Goal: Find specific page/section: Find specific page/section

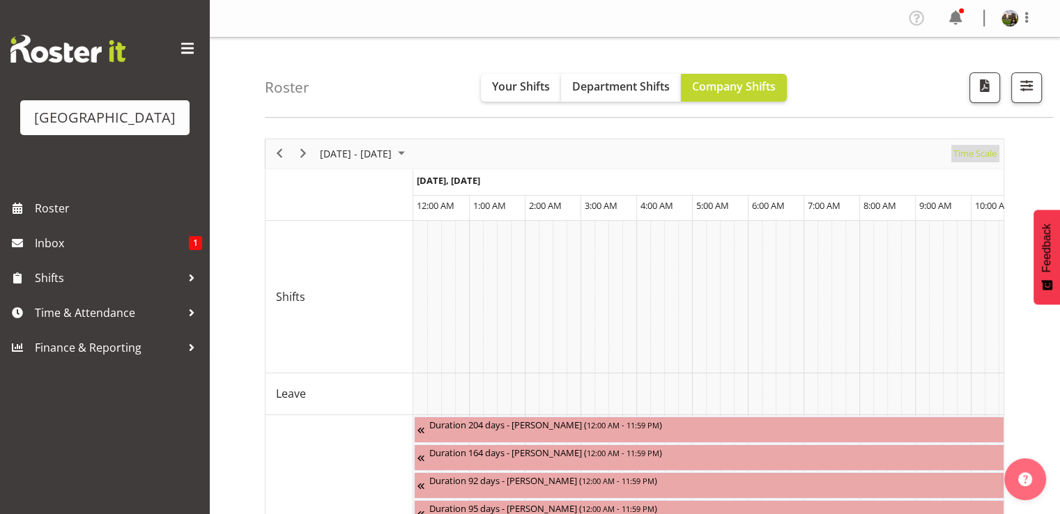
click at [972, 160] on span "Time Scale" at bounding box center [975, 153] width 46 height 17
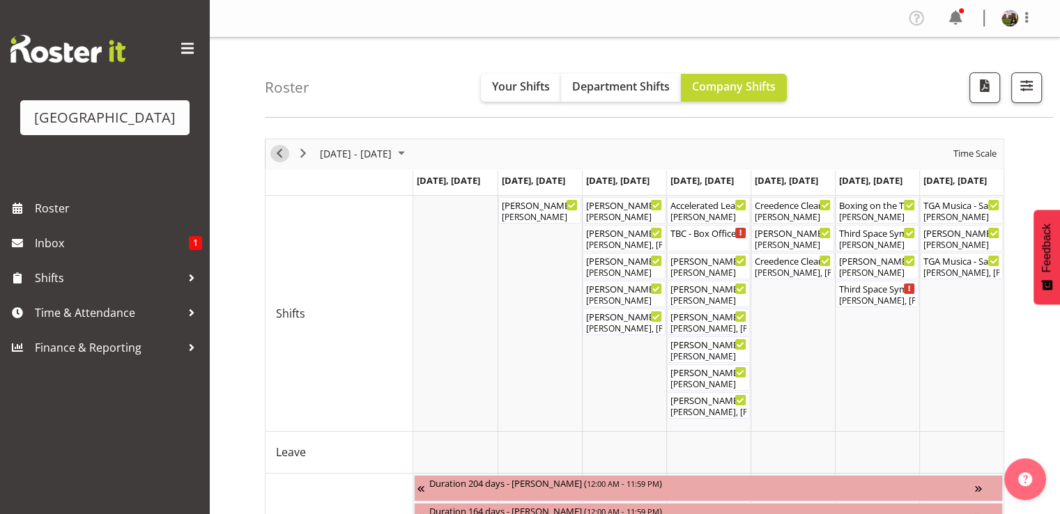
click at [277, 152] on span "Previous" at bounding box center [279, 153] width 17 height 17
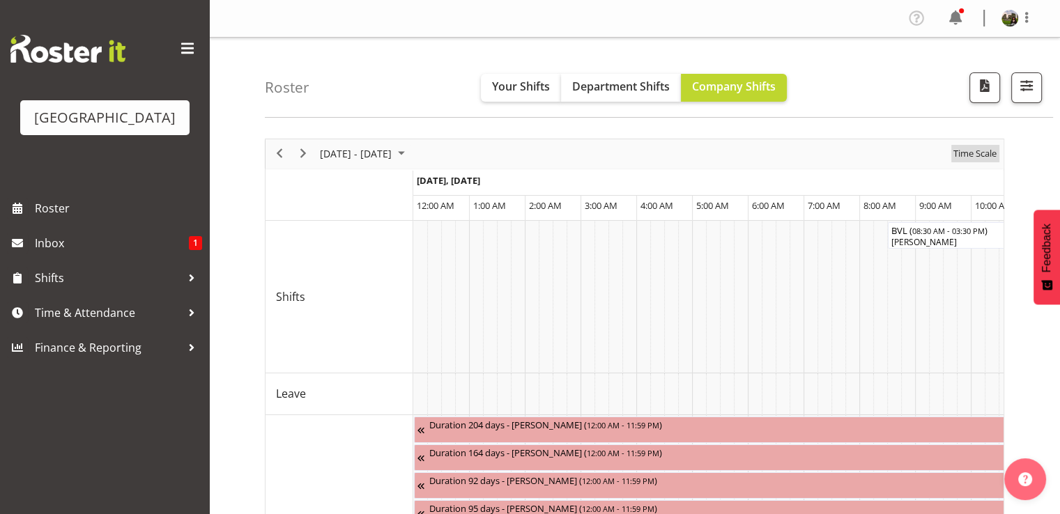
click at [969, 154] on span "Time Scale" at bounding box center [975, 153] width 46 height 17
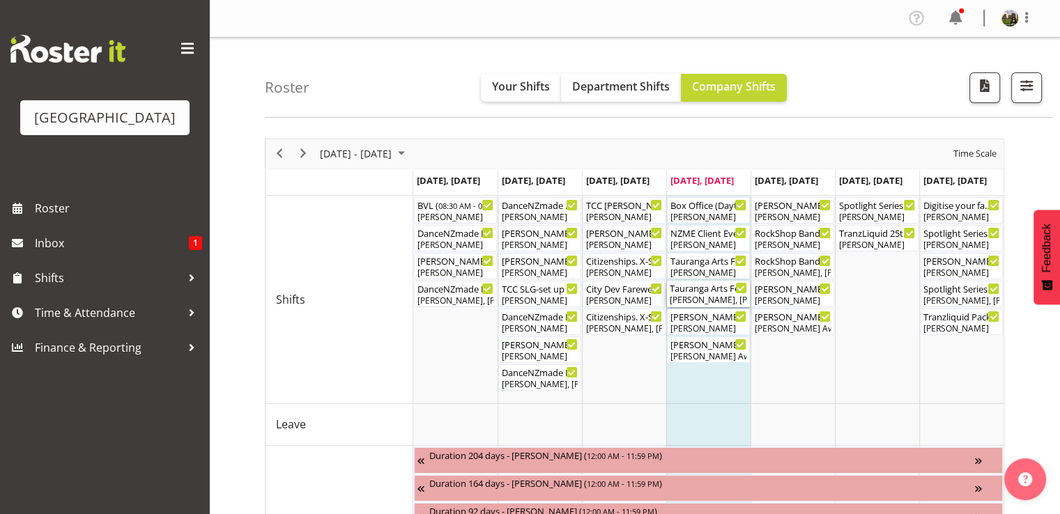
click at [708, 296] on div "Dominique Vogler, Valerie Donaldson, Amanda Clark, Chris Darlington, Renée Hewi…" at bounding box center [708, 300] width 77 height 13
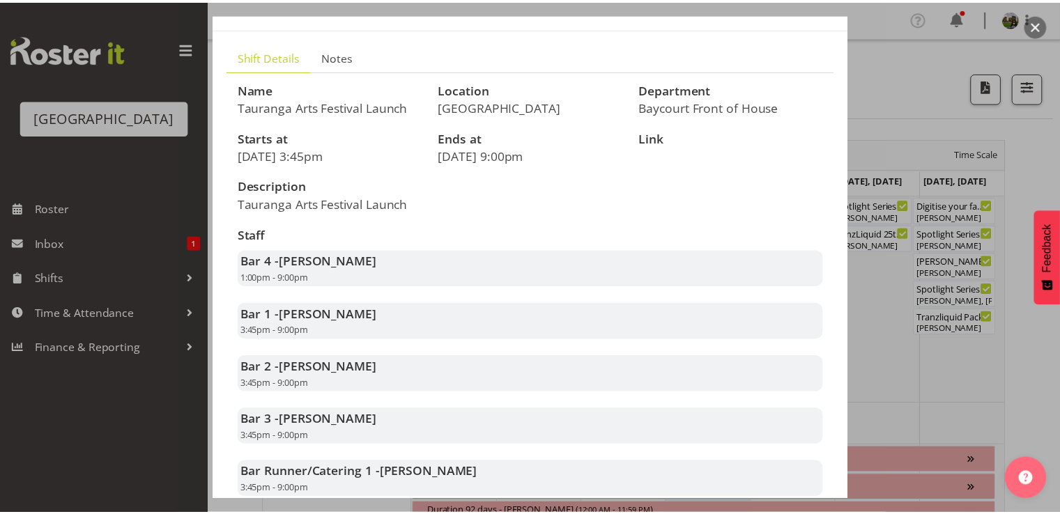
scroll to position [209, 0]
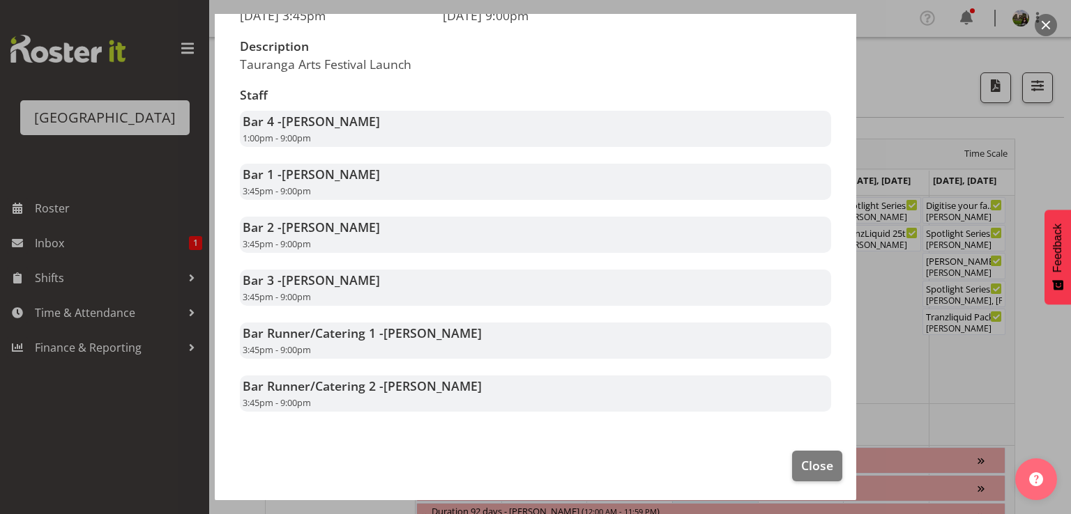
click at [100, 267] on div at bounding box center [535, 257] width 1071 height 514
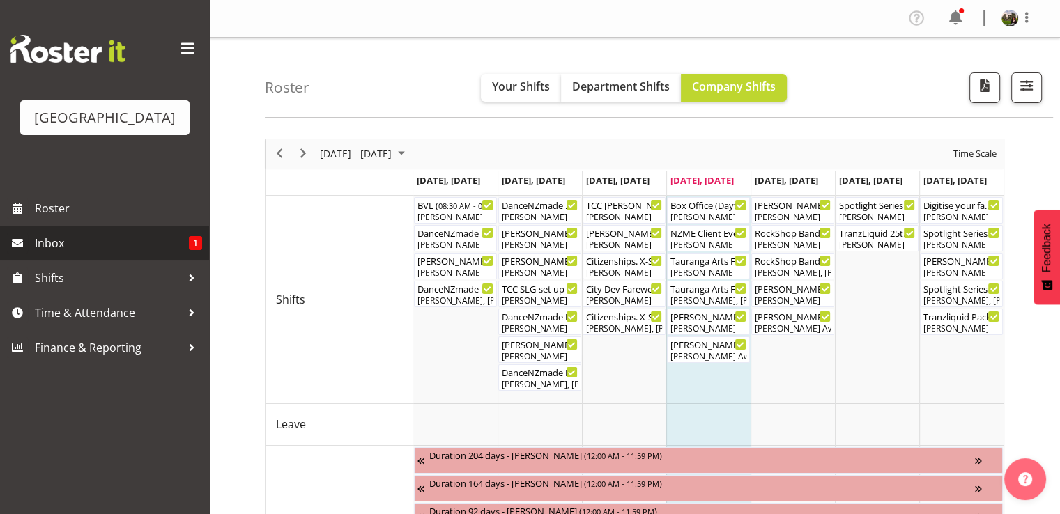
click at [66, 254] on span "Inbox" at bounding box center [112, 243] width 154 height 21
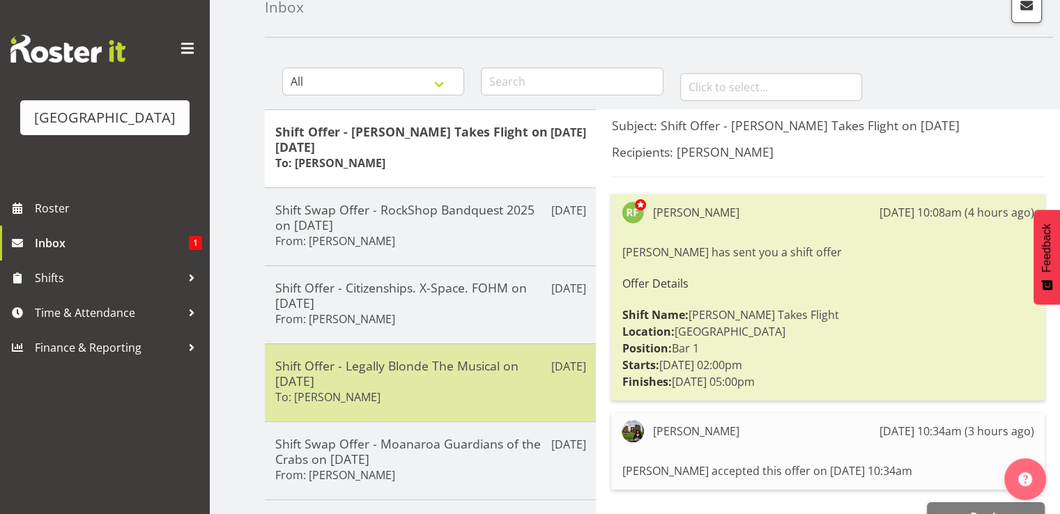
scroll to position [70, 0]
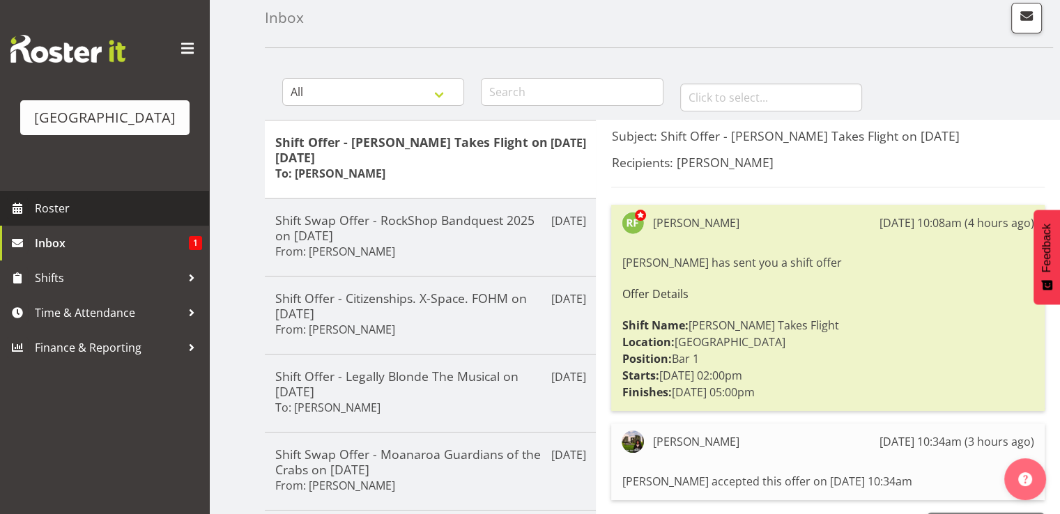
click at [61, 219] on span "Roster" at bounding box center [118, 208] width 167 height 21
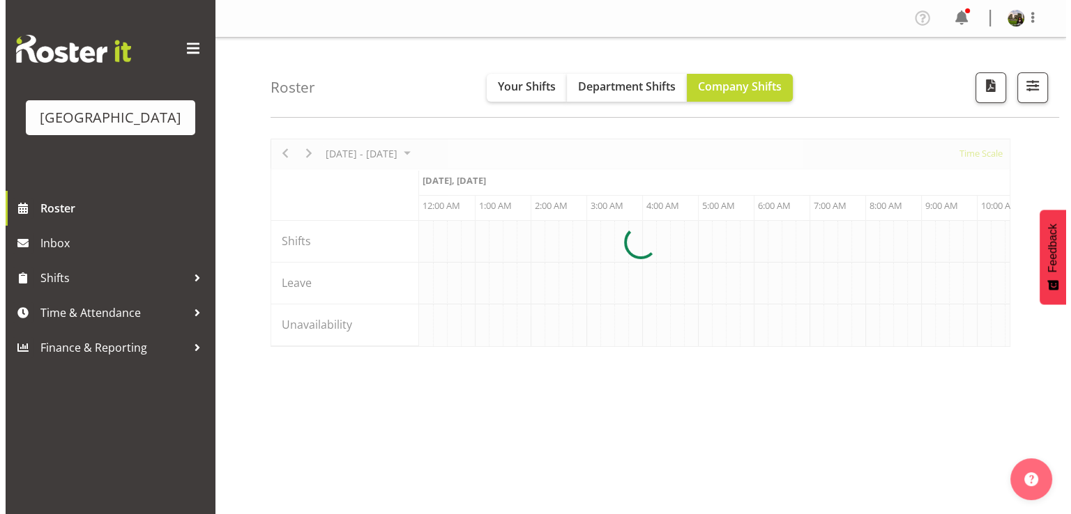
scroll to position [0, 4015]
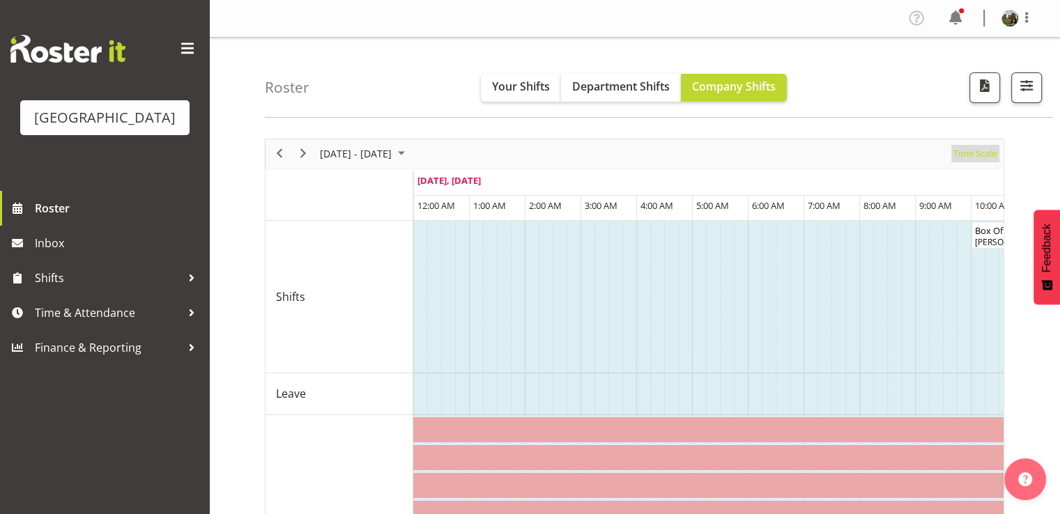
click at [970, 157] on span "Time Scale" at bounding box center [975, 153] width 46 height 17
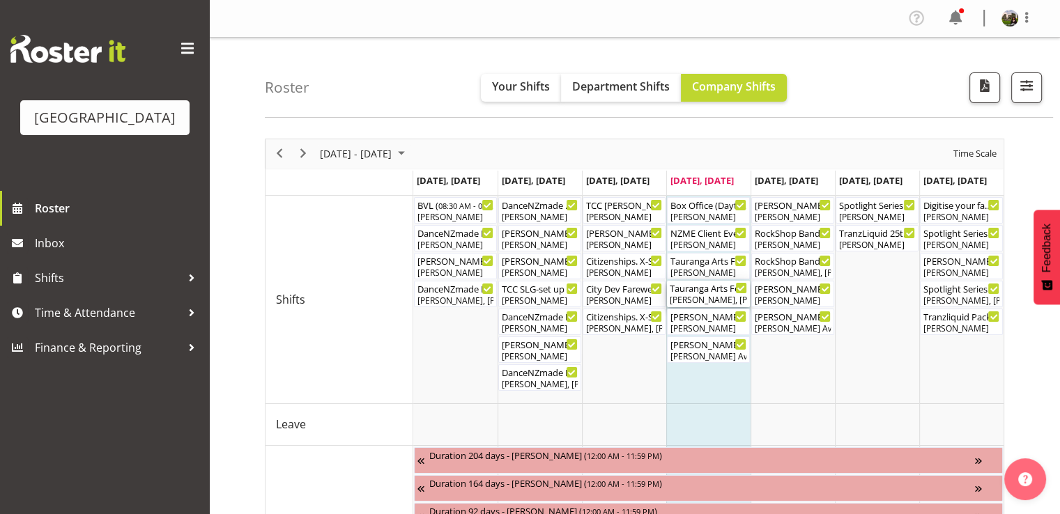
click at [700, 299] on div "Dominique Vogler, Valerie Donaldson, Amanda Clark, Chris Darlington, Renée Hewi…" at bounding box center [708, 300] width 77 height 13
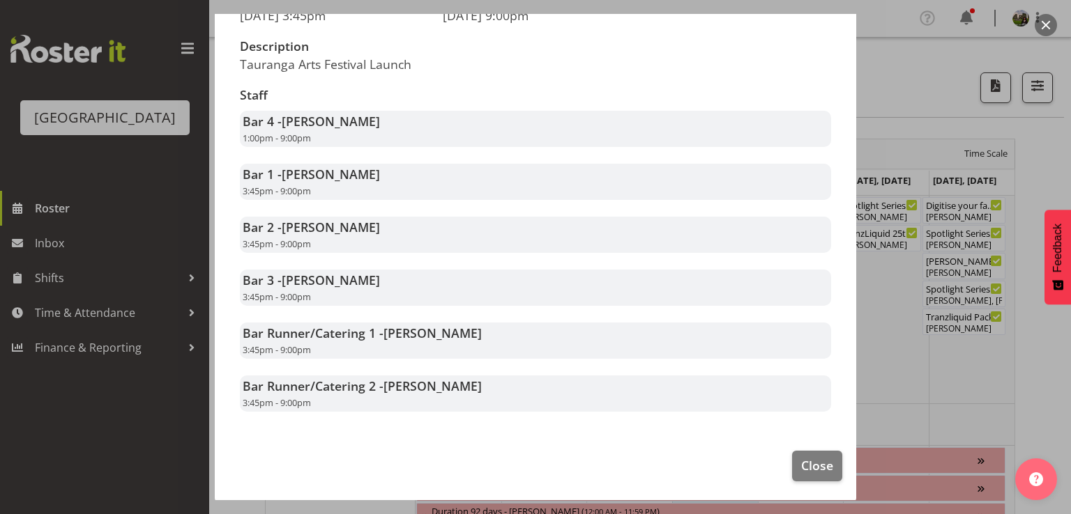
scroll to position [226, 0]
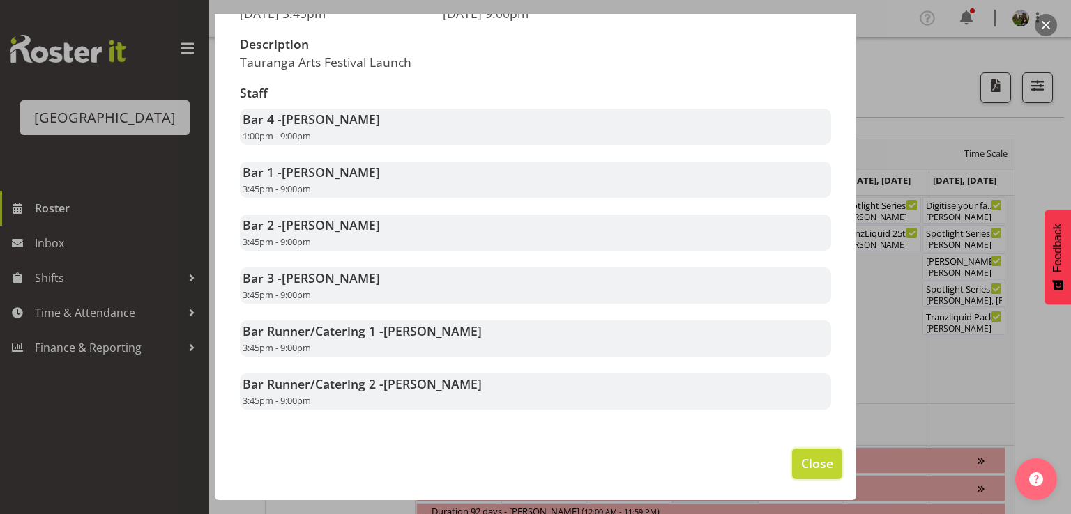
click at [807, 461] on span "Close" at bounding box center [817, 464] width 32 height 18
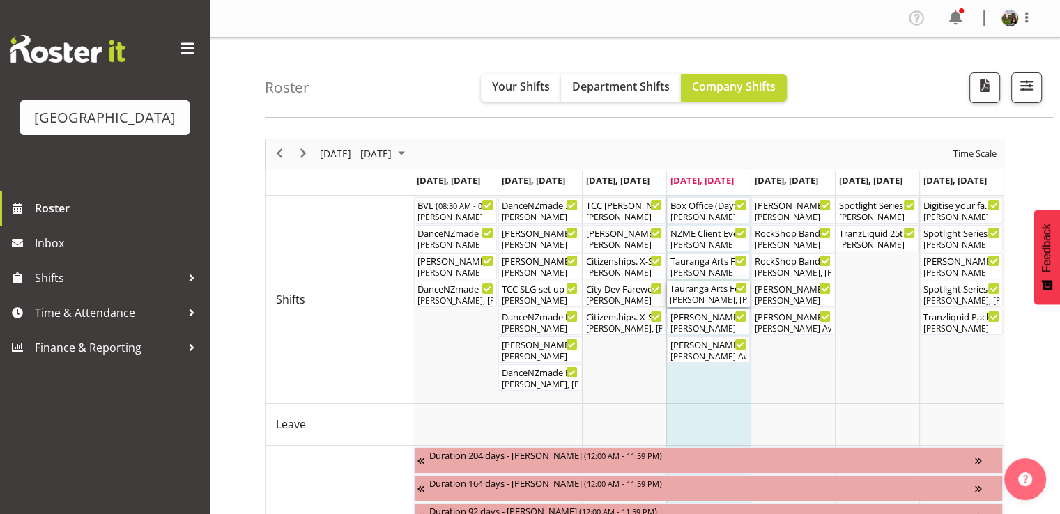
click at [697, 296] on div "Dominique Vogler, Valerie Donaldson, Amanda Clark, Chris Darlington, Renée Hewi…" at bounding box center [708, 300] width 77 height 13
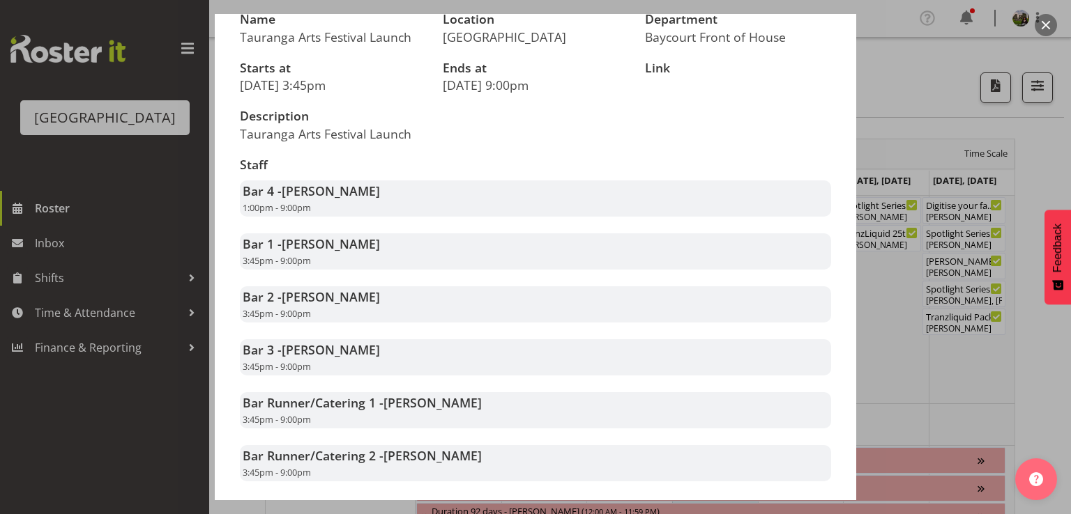
scroll to position [209, 0]
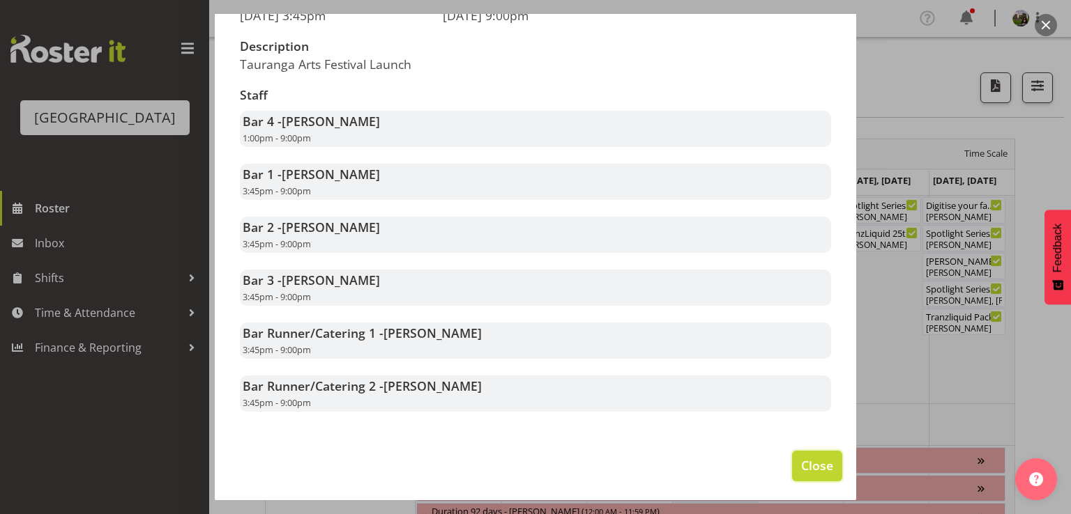
click at [810, 471] on button "Close" at bounding box center [817, 466] width 50 height 31
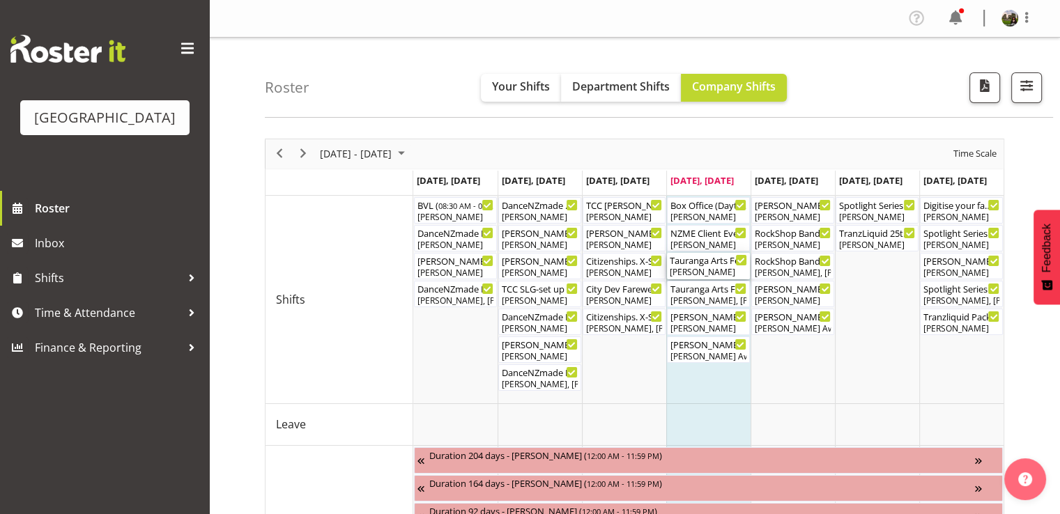
click at [710, 268] on div "[PERSON_NAME]" at bounding box center [708, 272] width 77 height 13
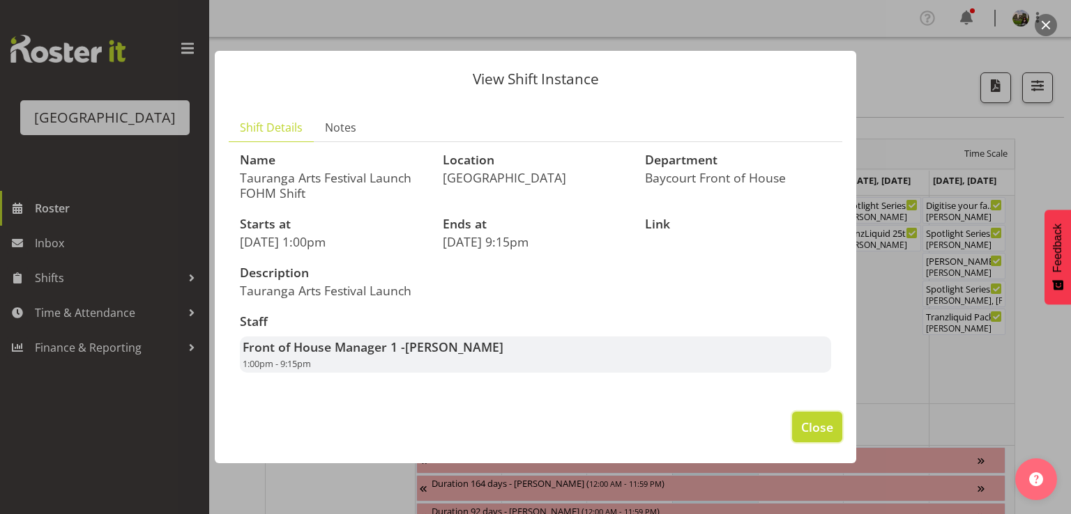
click at [823, 421] on span "Close" at bounding box center [817, 427] width 32 height 18
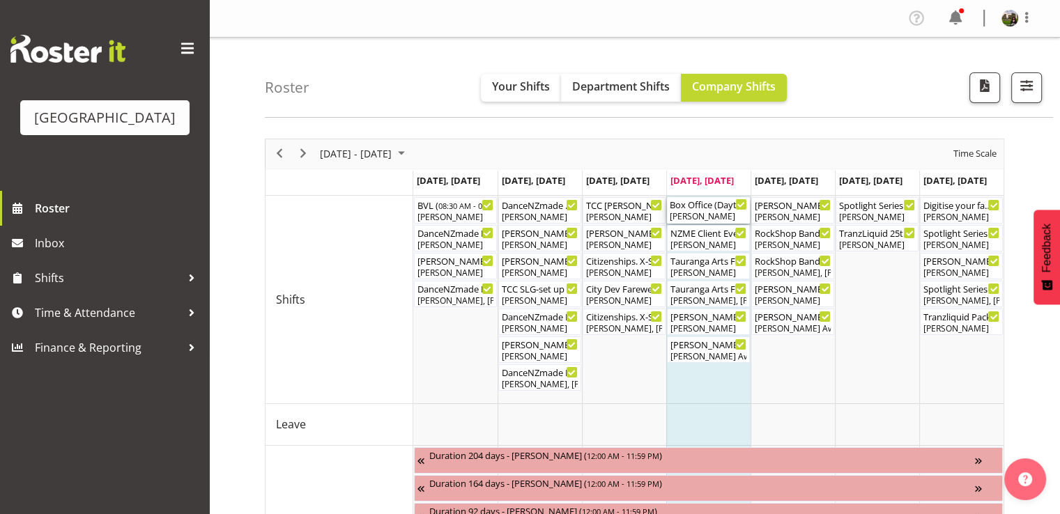
click at [703, 215] on div "[PERSON_NAME]" at bounding box center [708, 217] width 77 height 13
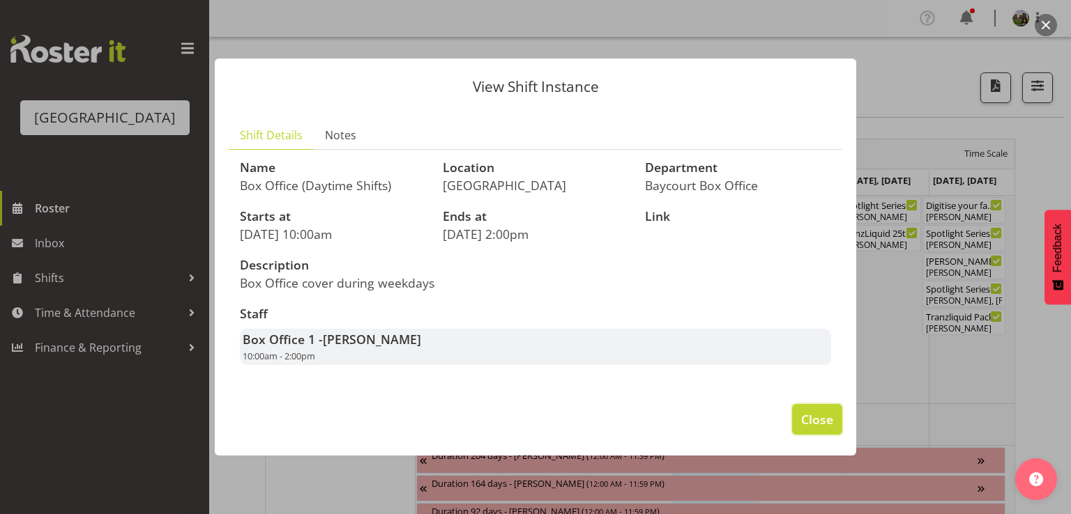
click at [820, 422] on span "Close" at bounding box center [817, 420] width 32 height 18
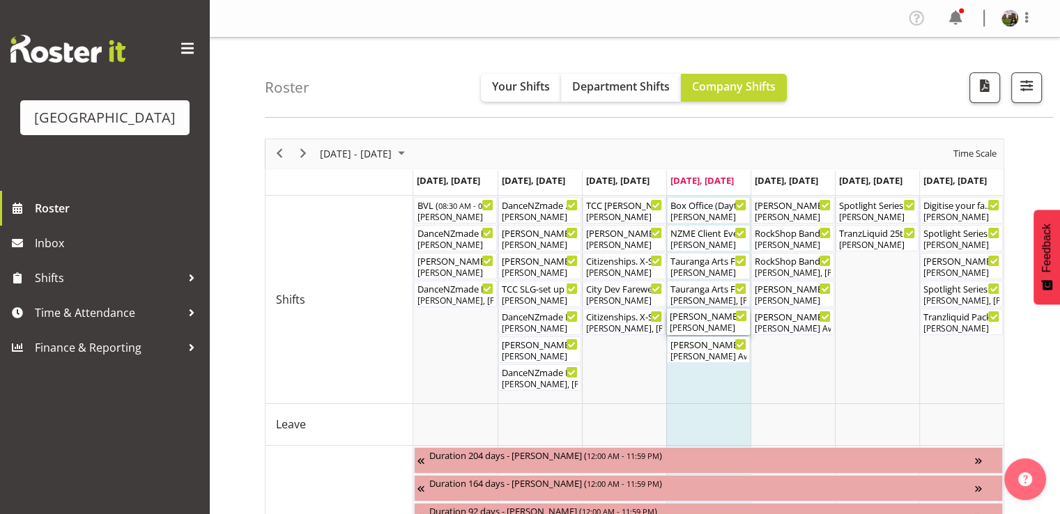
click at [706, 324] on div "David Tauranga" at bounding box center [708, 328] width 77 height 13
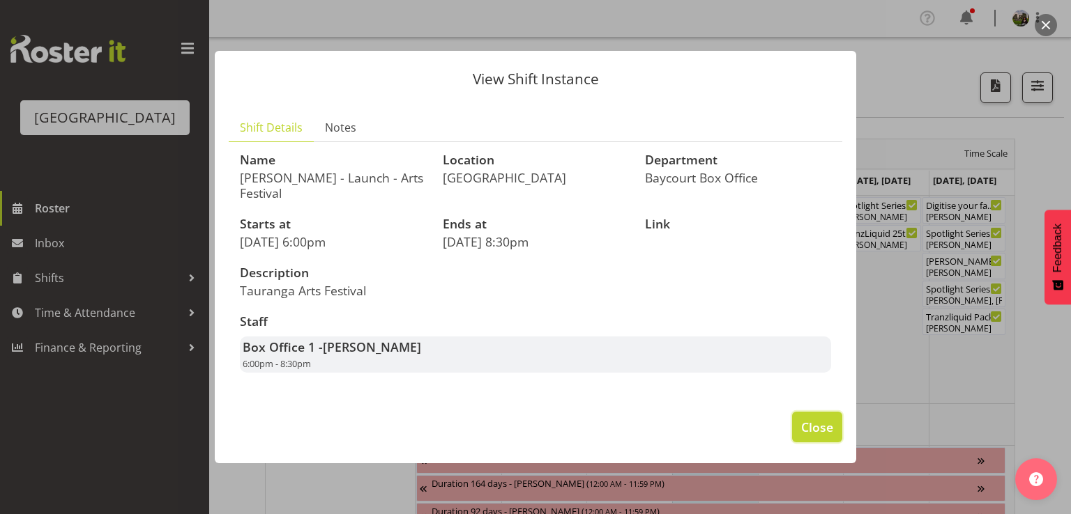
click at [797, 425] on button "Close" at bounding box center [817, 427] width 50 height 31
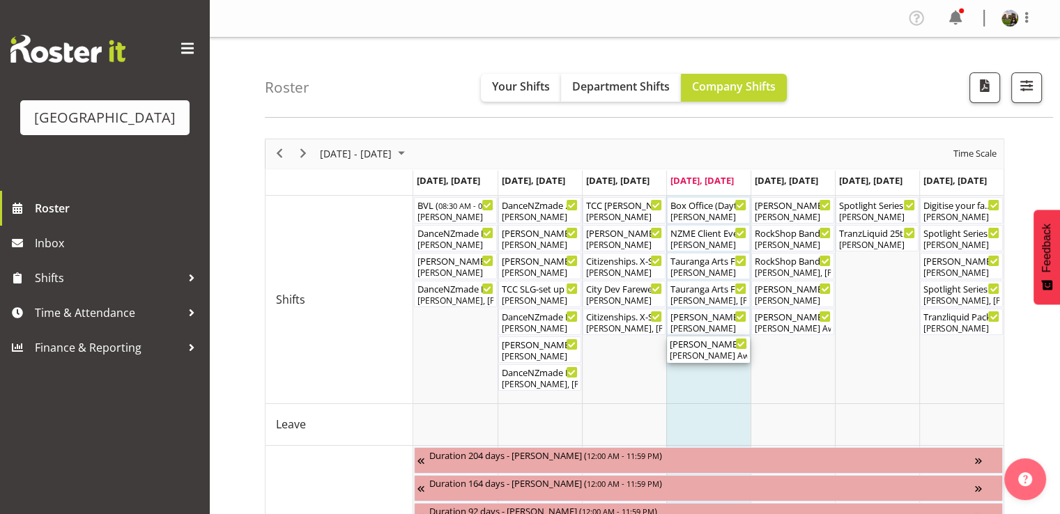
click at [702, 352] on div "Bobby Lea - Launch Festival ( 06:30 PM - 08:30 PM ) Bobby-Lea Awhina Cassidy" at bounding box center [708, 350] width 77 height 26
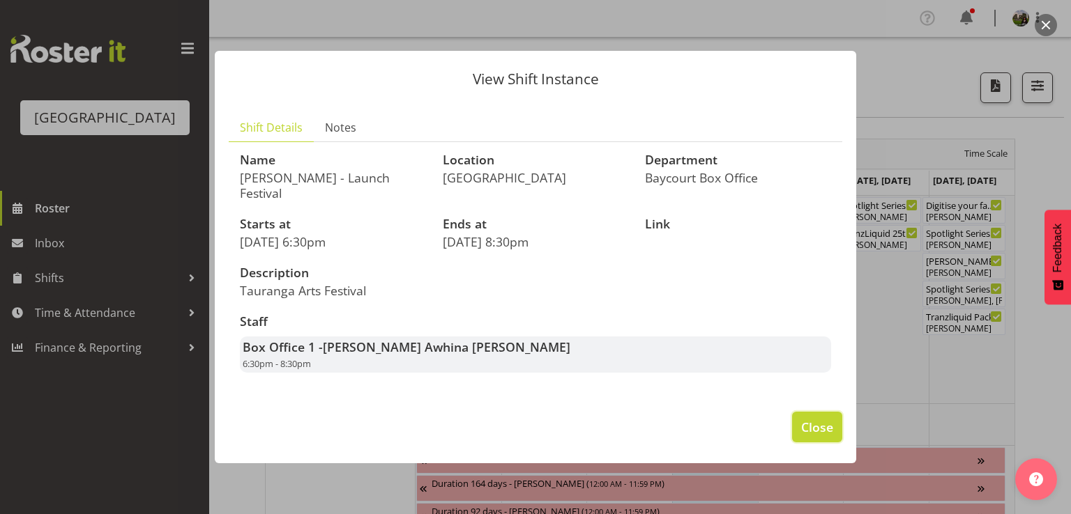
click at [811, 422] on span "Close" at bounding box center [817, 427] width 32 height 18
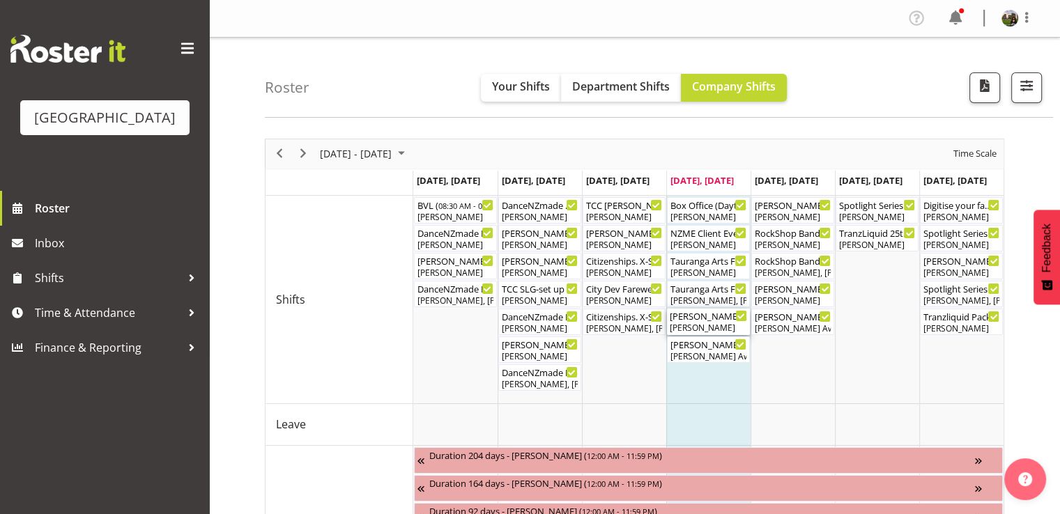
click at [700, 321] on div "DAVID - Launch - Arts Festival ( 06:00 PM - 08:30 PM )" at bounding box center [708, 316] width 77 height 14
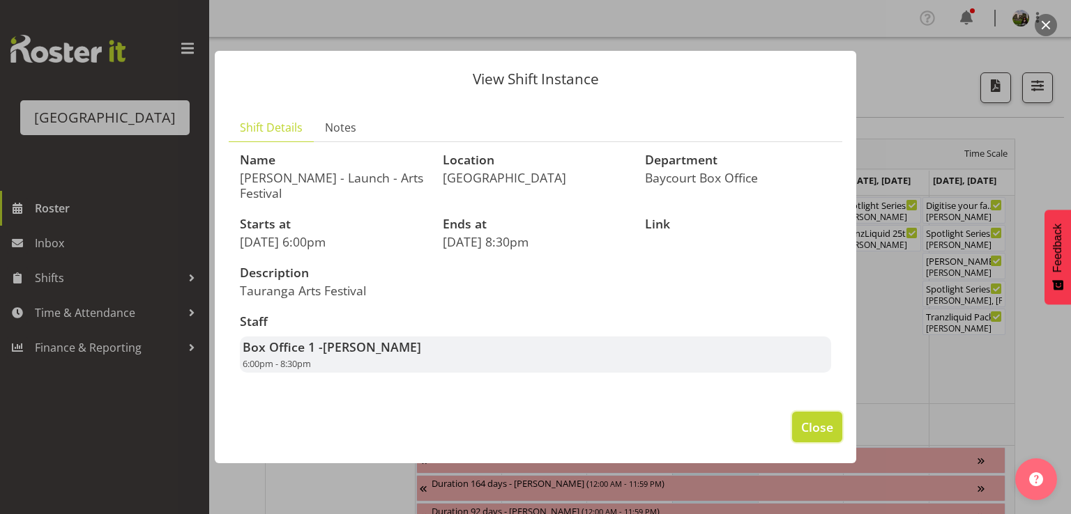
click at [806, 419] on span "Close" at bounding box center [817, 427] width 32 height 18
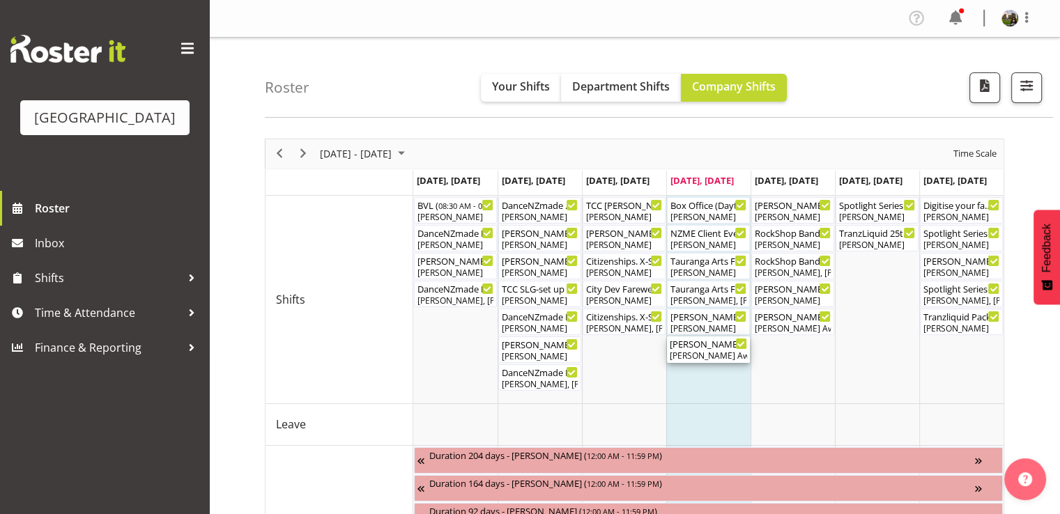
click at [709, 347] on div "Bobby Lea - Launch Festival ( 06:30 PM - 08:30 PM )" at bounding box center [708, 344] width 77 height 14
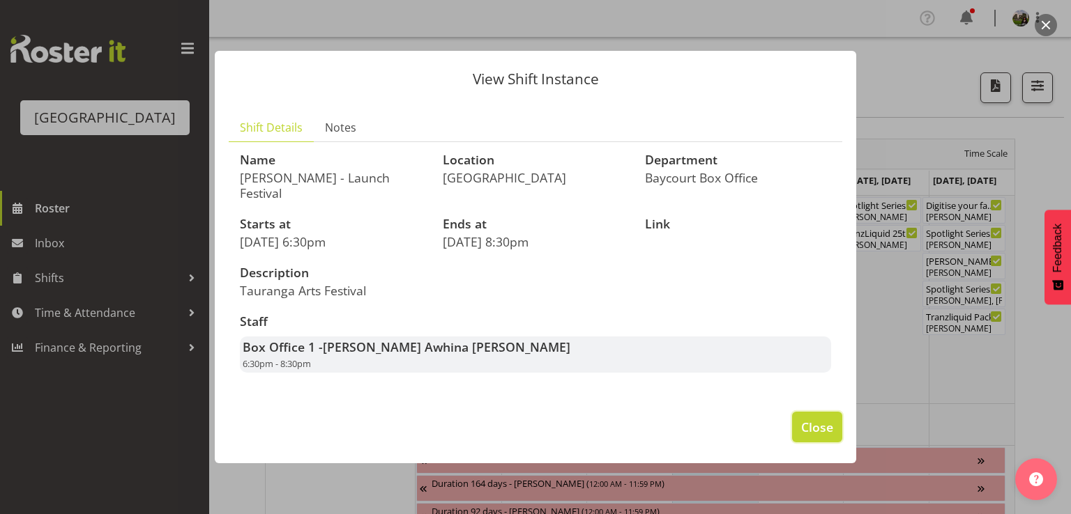
click at [805, 423] on span "Close" at bounding box center [817, 427] width 32 height 18
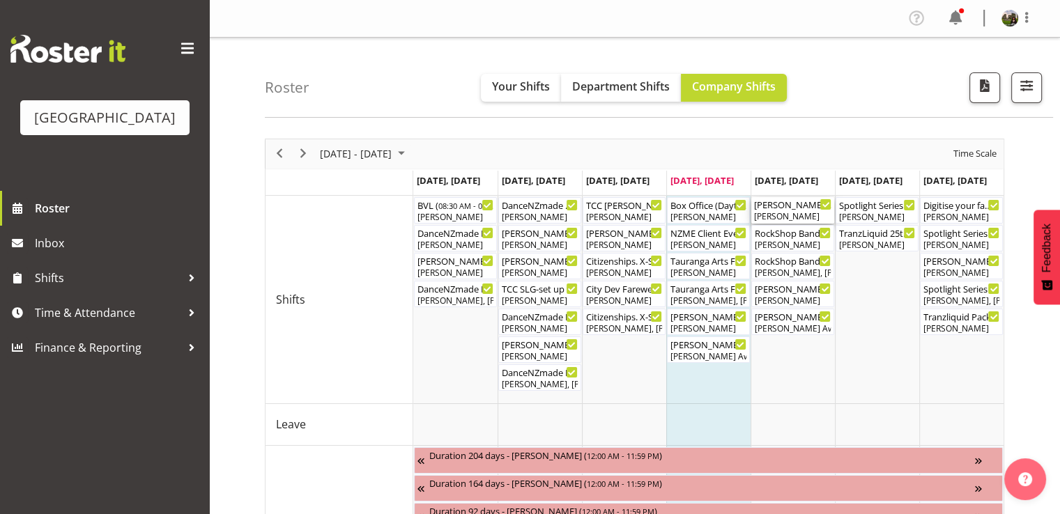
click at [789, 217] on div "[PERSON_NAME]" at bounding box center [792, 217] width 77 height 13
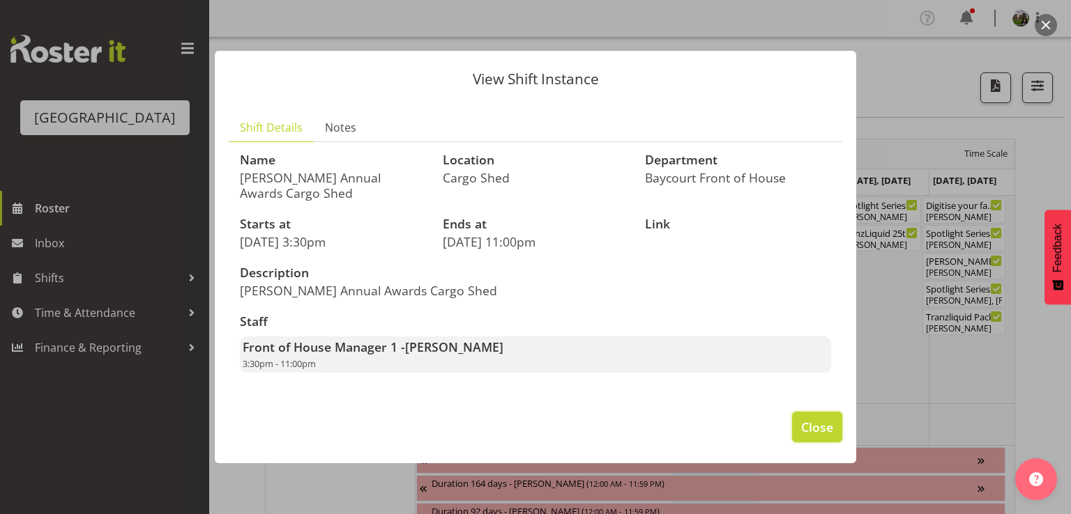
click at [810, 426] on span "Close" at bounding box center [817, 427] width 32 height 18
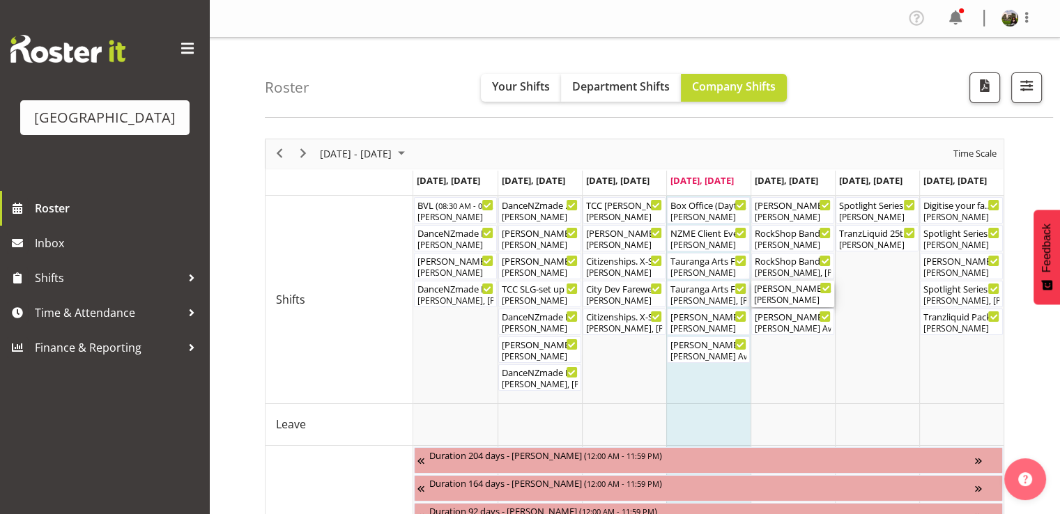
click at [786, 300] on div "[PERSON_NAME]" at bounding box center [792, 300] width 77 height 13
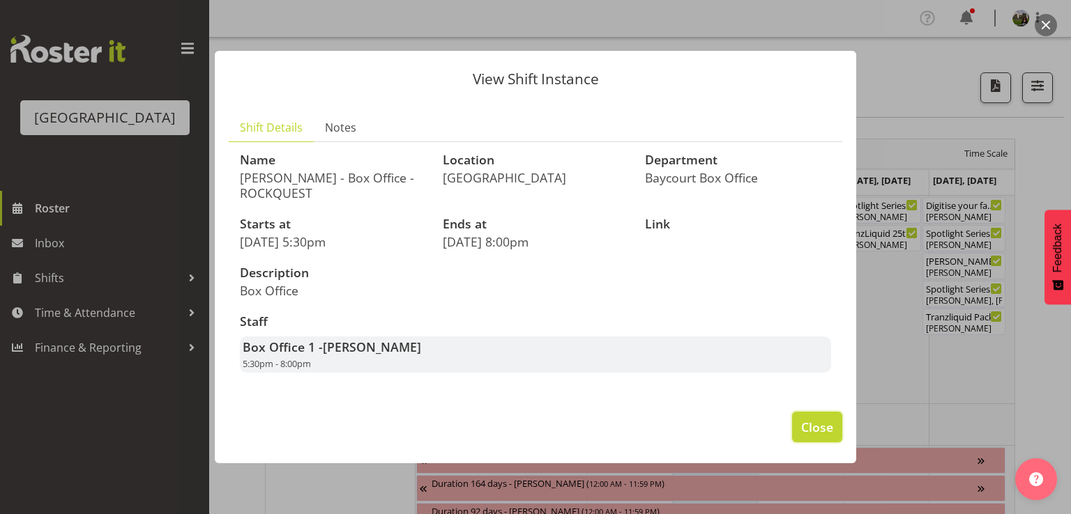
click at [834, 428] on button "Close" at bounding box center [817, 427] width 50 height 31
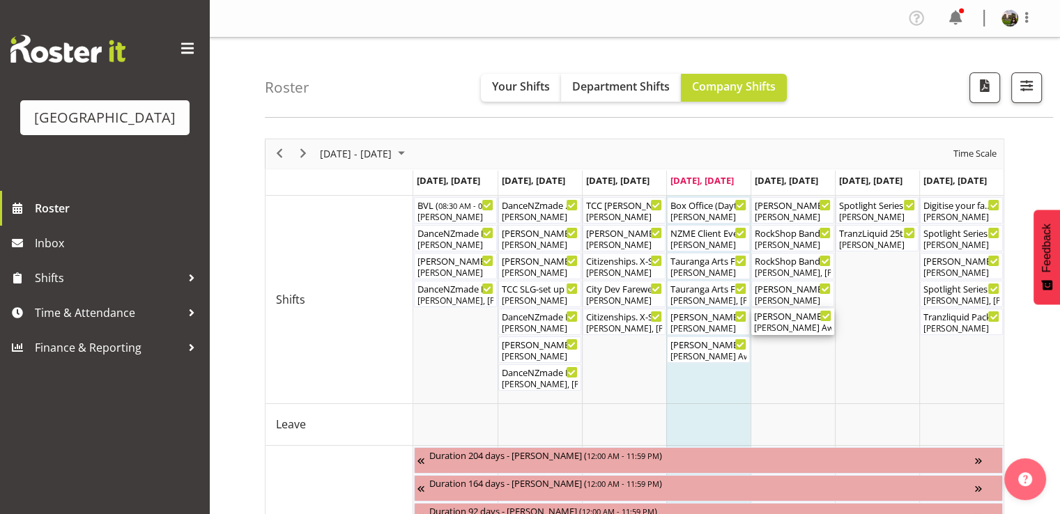
click at [788, 323] on div "Bobby-Lea Awhina Cassidy" at bounding box center [792, 328] width 77 height 13
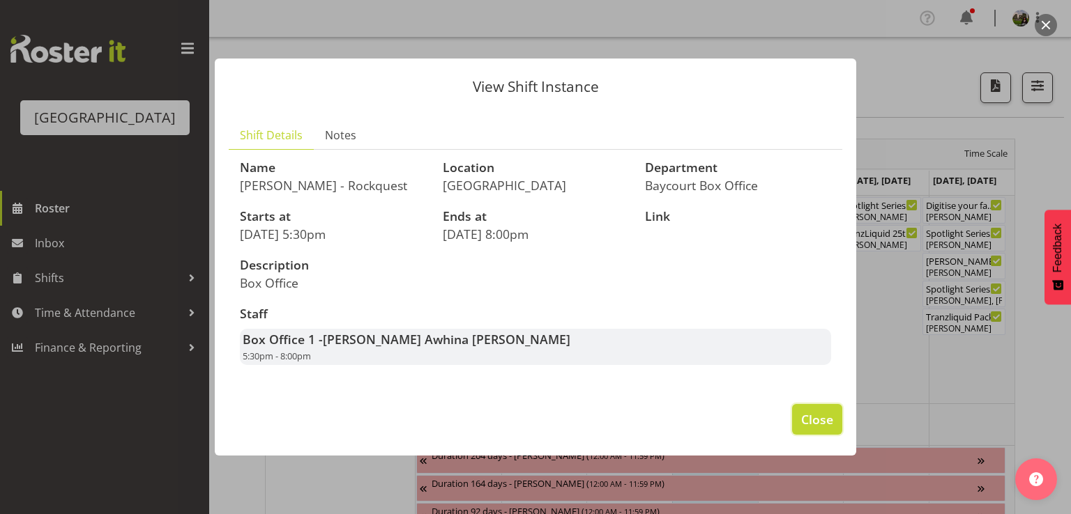
click at [823, 419] on span "Close" at bounding box center [817, 420] width 32 height 18
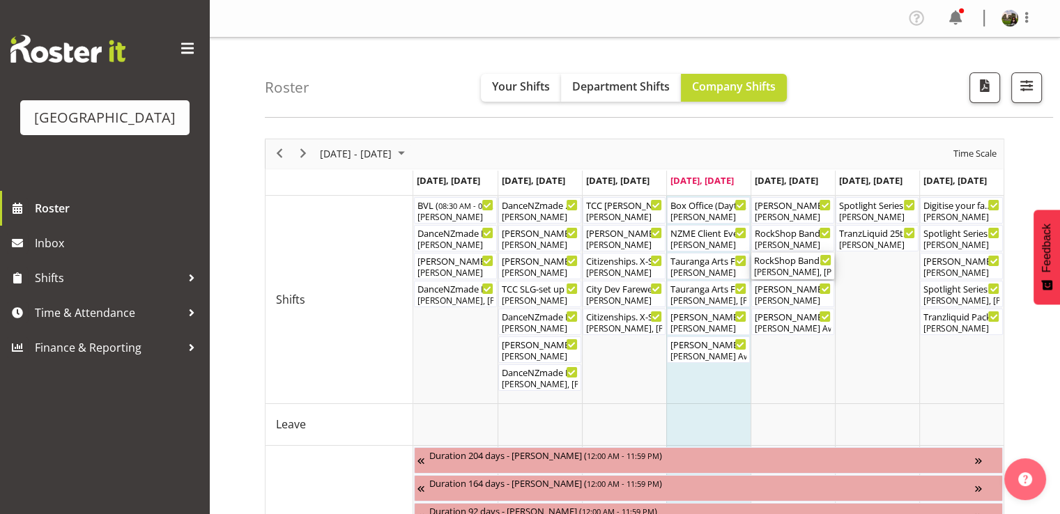
click at [786, 270] on div "Skye Colonna, Amanda Clark, Kelly Shepherd, Michelle Englehardt, Sumner Raos, E…" at bounding box center [792, 272] width 77 height 13
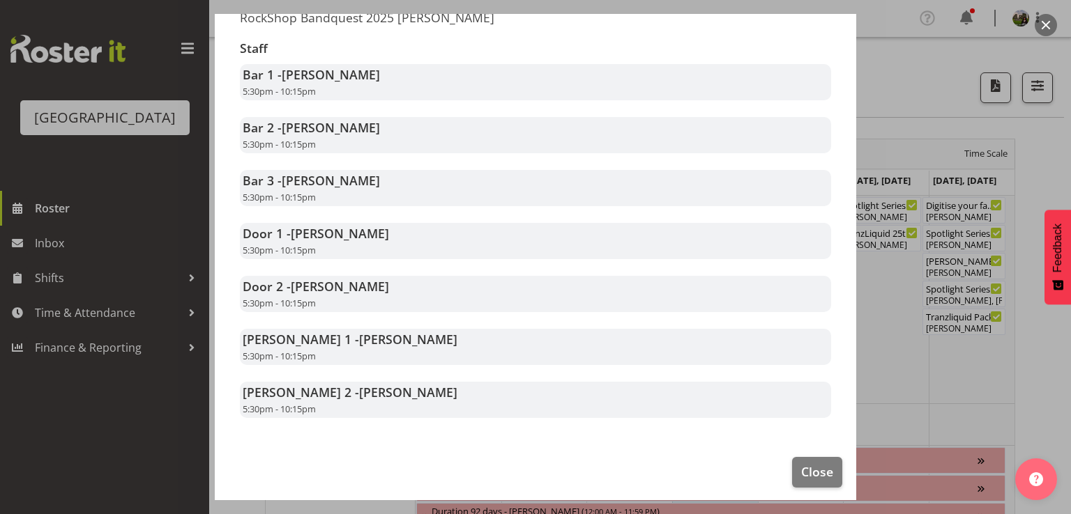
scroll to position [279, 0]
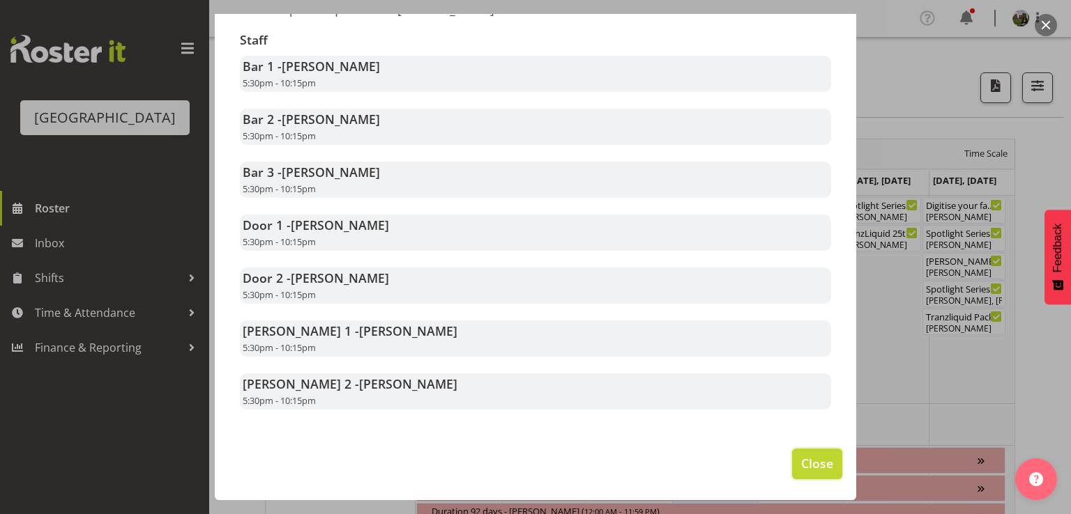
click at [809, 464] on span "Close" at bounding box center [817, 464] width 32 height 18
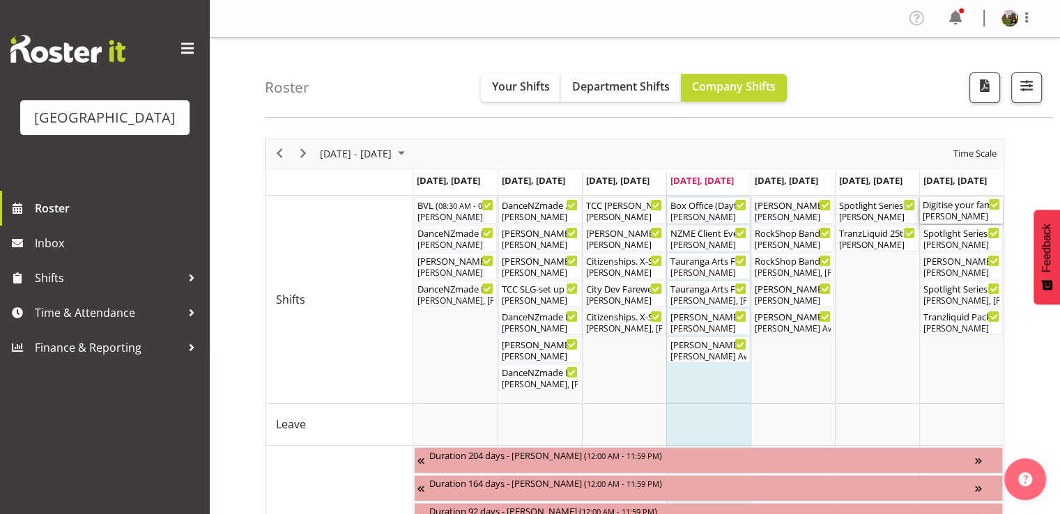
click at [954, 210] on div "Digitise your family photographs - workshop ( 08:30 AM - 01:30 PM )" at bounding box center [961, 204] width 77 height 14
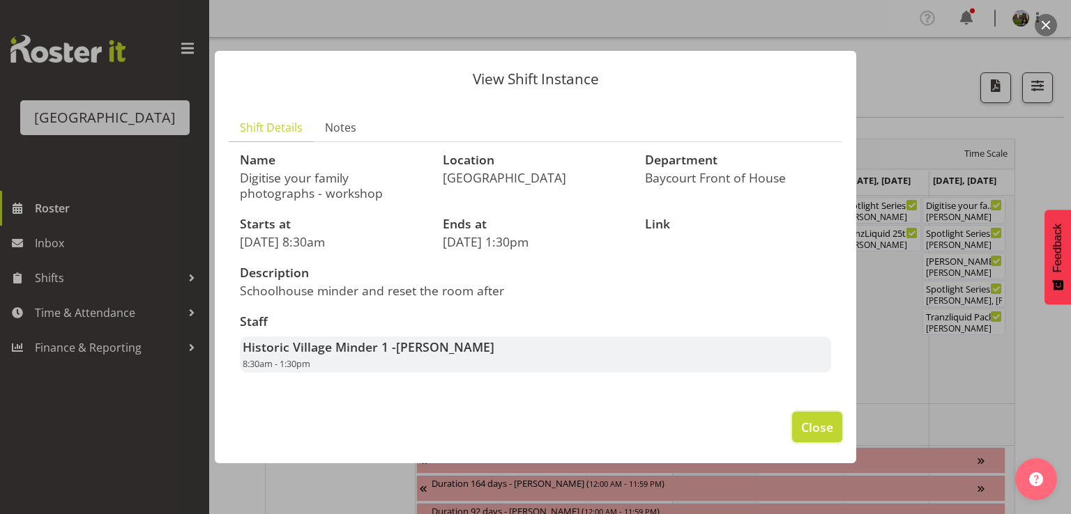
click at [813, 430] on span "Close" at bounding box center [817, 427] width 32 height 18
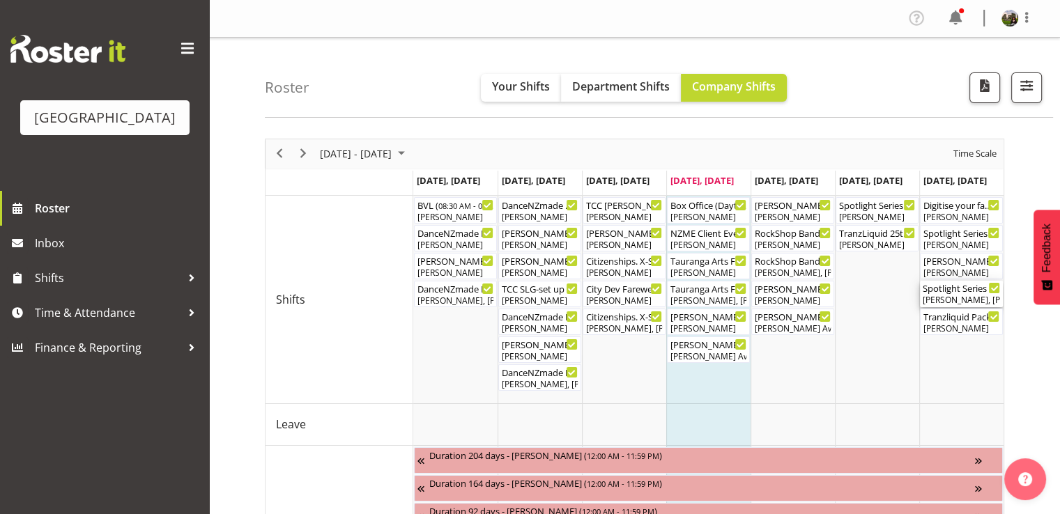
click at [951, 302] on div "Skye Colonna, Amanda Clark, Alec Were" at bounding box center [961, 300] width 77 height 13
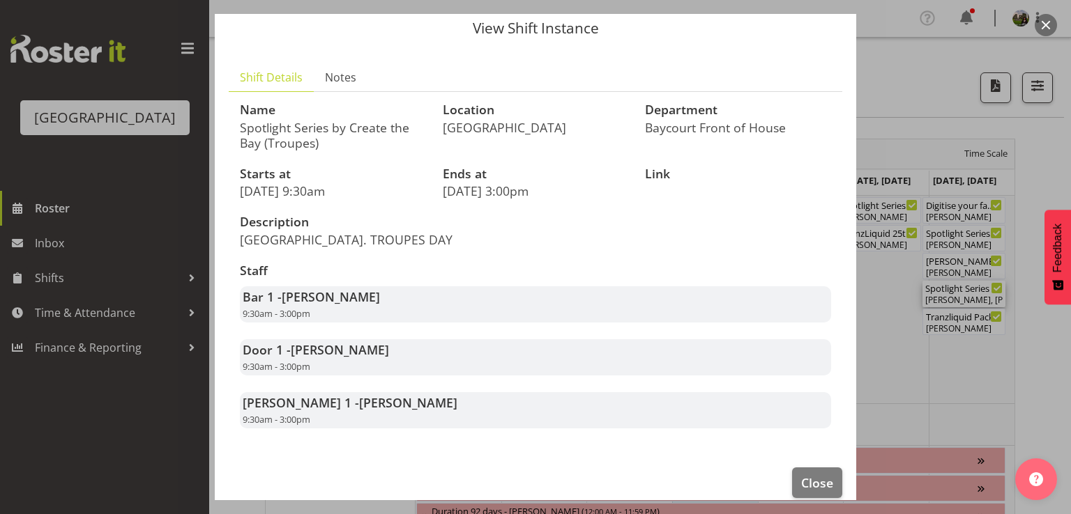
scroll to position [67, 0]
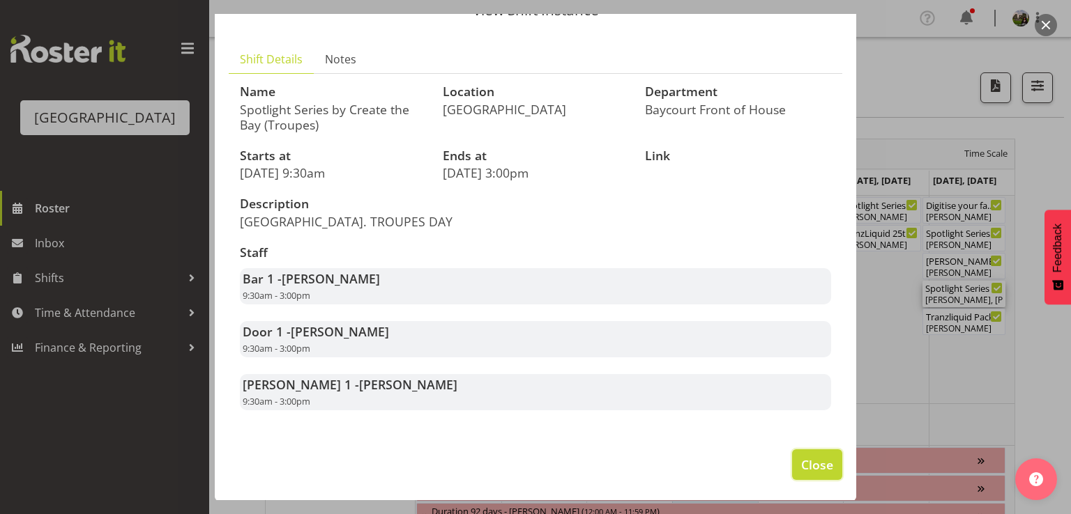
click at [805, 459] on span "Close" at bounding box center [817, 465] width 32 height 18
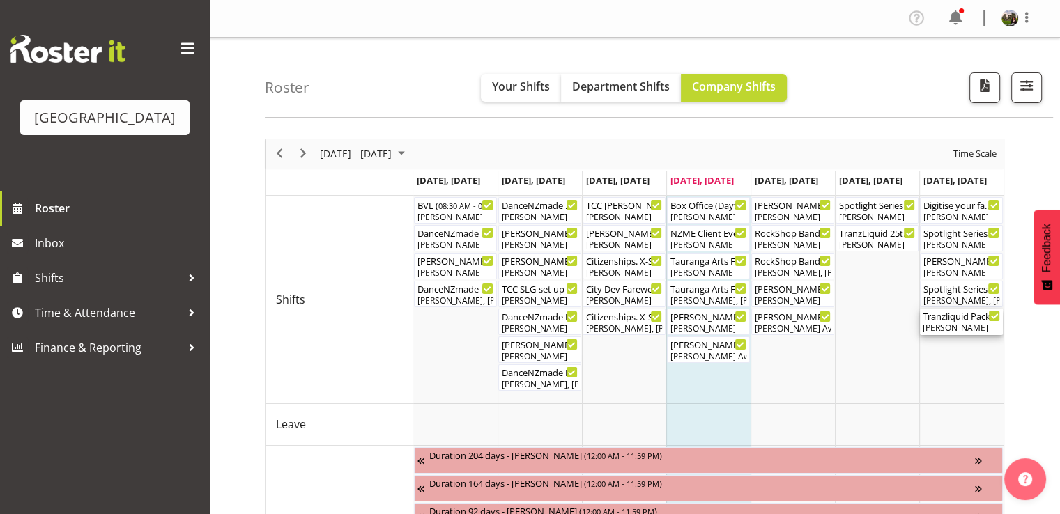
click at [954, 326] on div "Chris Darlington" at bounding box center [961, 328] width 77 height 13
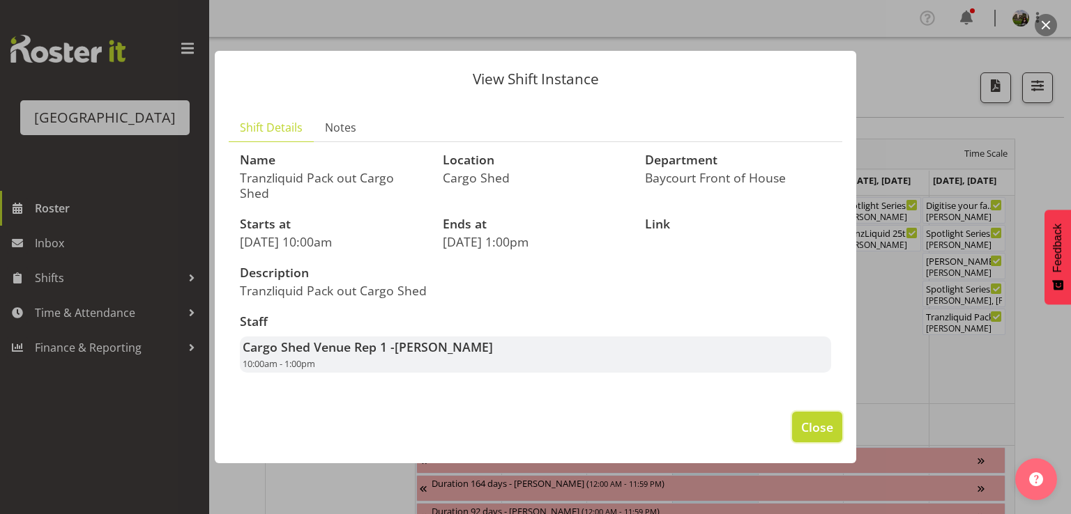
click at [826, 421] on span "Close" at bounding box center [817, 427] width 32 height 18
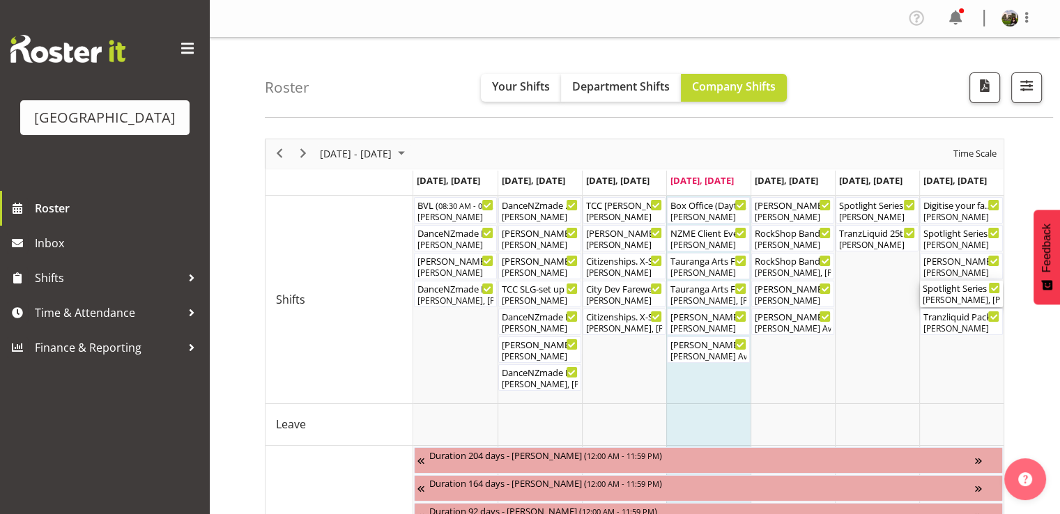
click at [956, 293] on div "Spotlight Series by Create the Bay (Troupes) ( 09:30 AM - 03:00 PM )" at bounding box center [961, 288] width 77 height 14
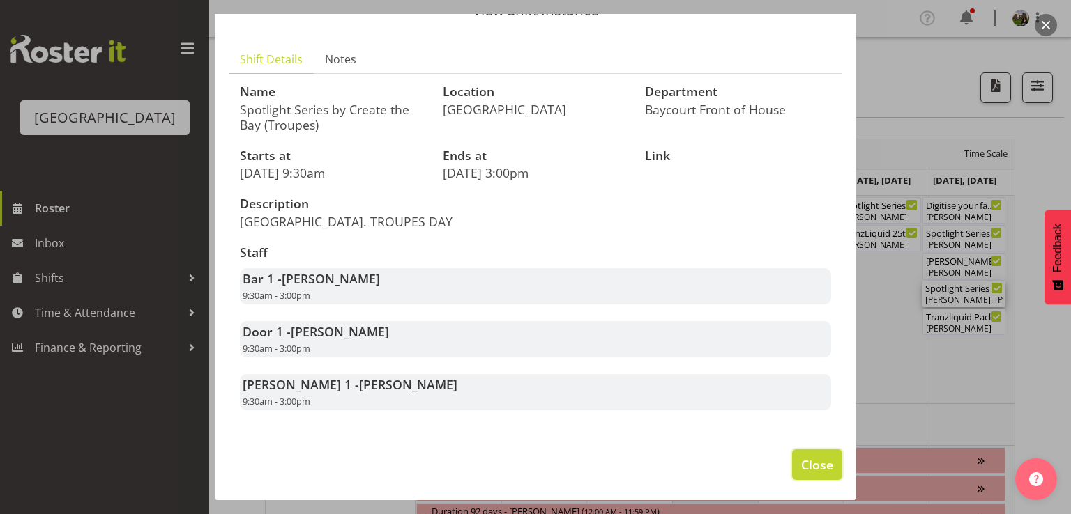
click at [804, 471] on span "Close" at bounding box center [817, 465] width 32 height 18
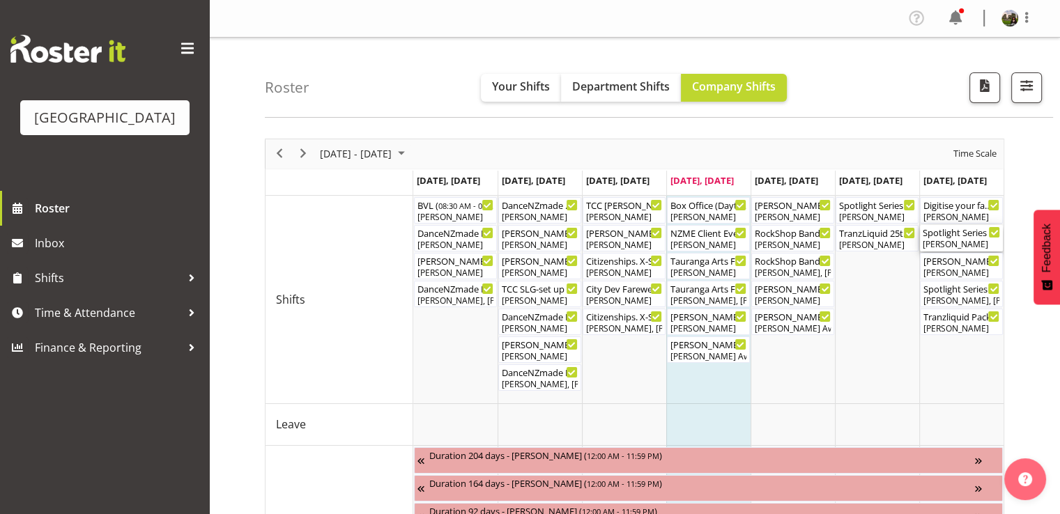
click at [962, 241] on div "[PERSON_NAME]" at bounding box center [961, 244] width 77 height 13
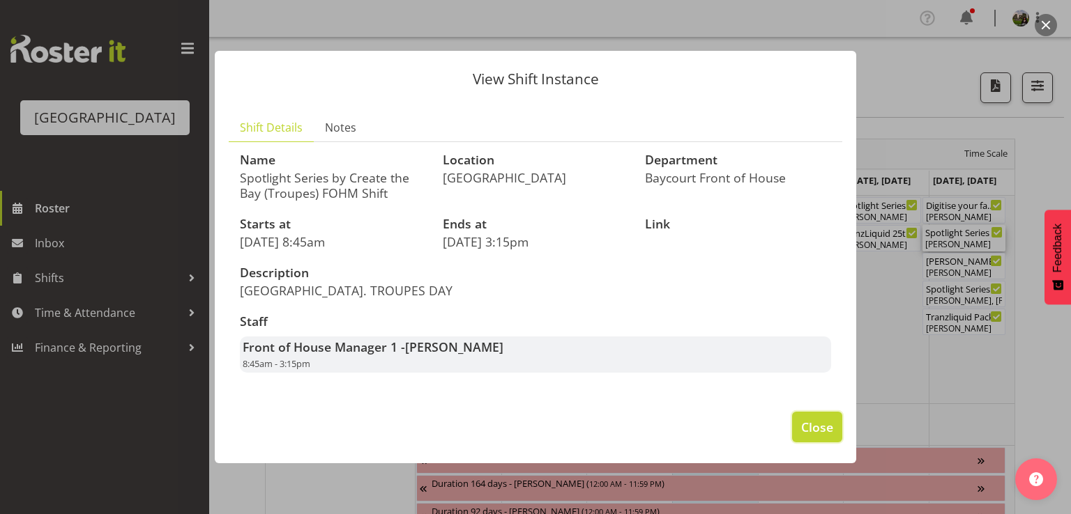
click at [817, 433] on span "Close" at bounding box center [817, 427] width 32 height 18
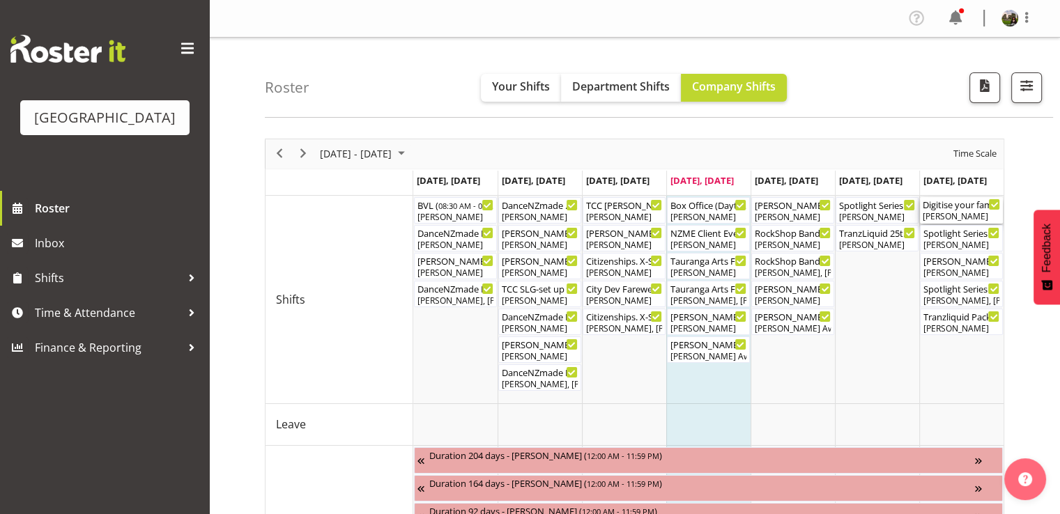
click at [947, 217] on div "[PERSON_NAME]" at bounding box center [961, 217] width 77 height 13
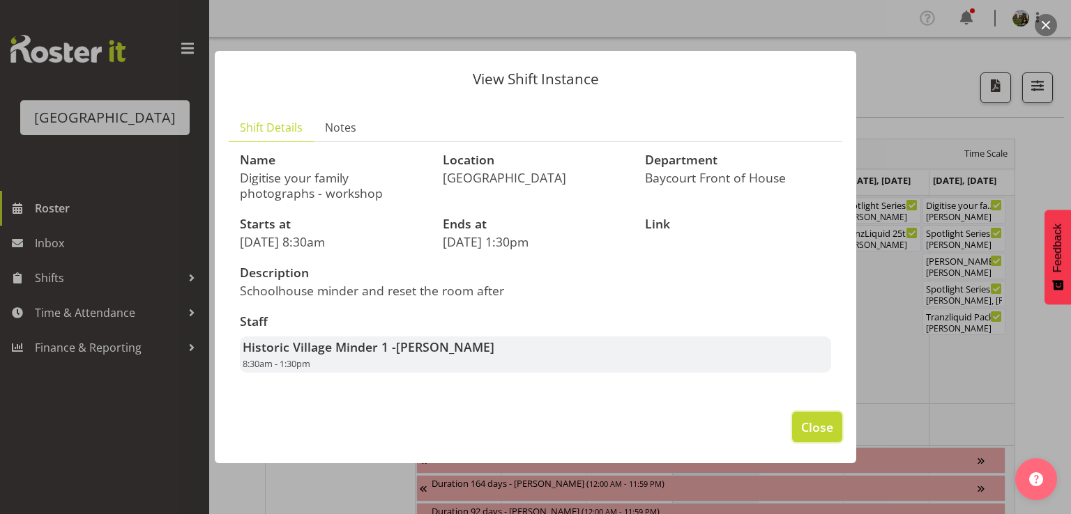
click at [825, 432] on span "Close" at bounding box center [817, 427] width 32 height 18
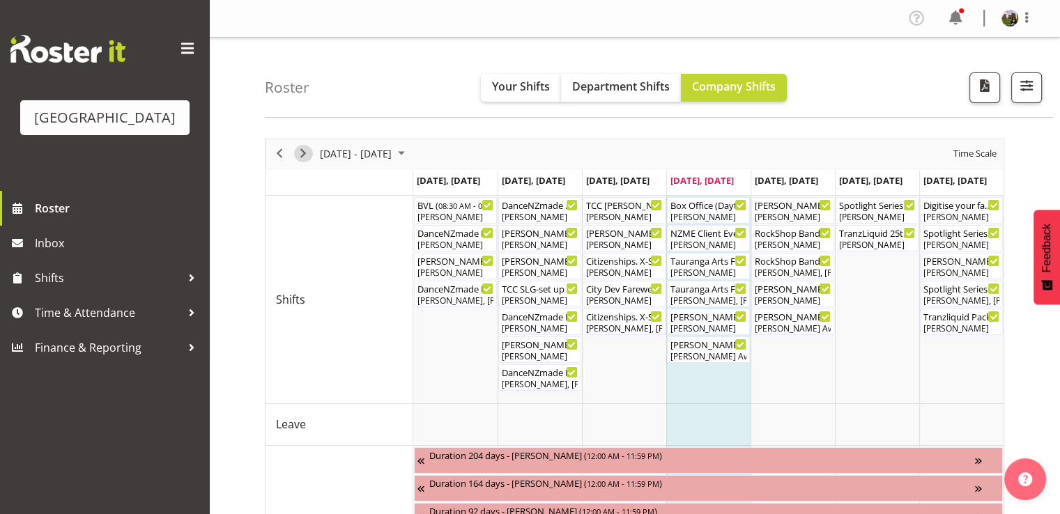
click at [303, 147] on span "Next" at bounding box center [303, 153] width 17 height 17
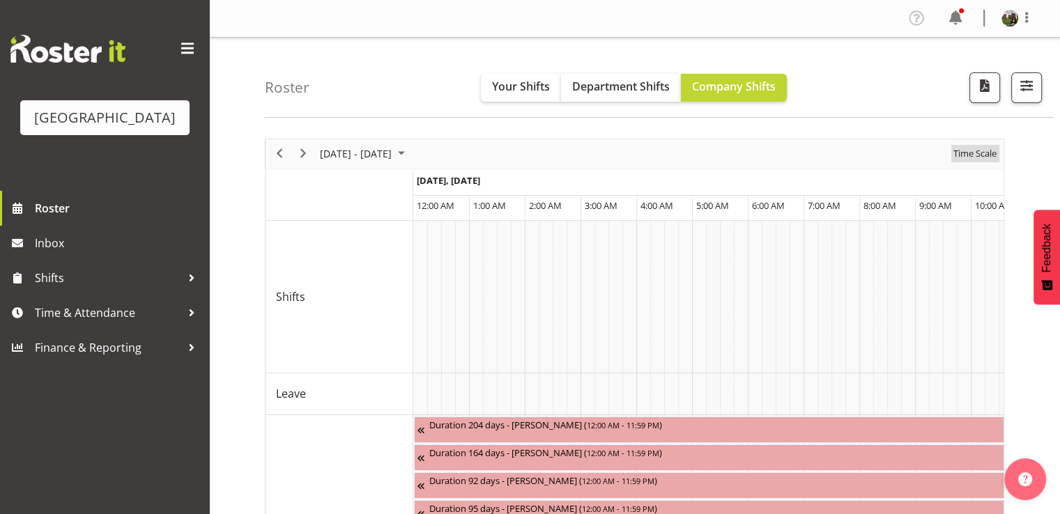
click at [961, 160] on span "Time Scale" at bounding box center [975, 153] width 46 height 17
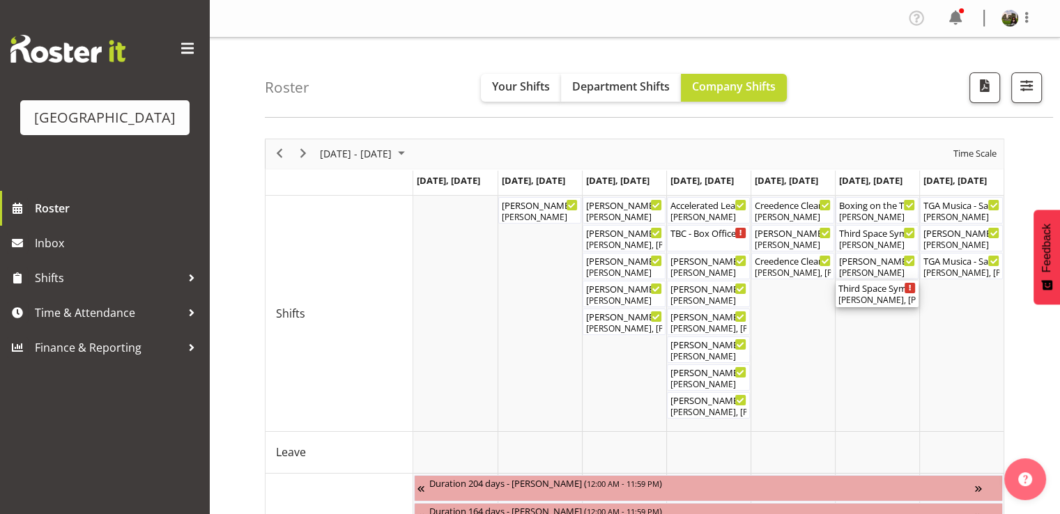
click at [869, 299] on div "[PERSON_NAME], [PERSON_NAME], [PERSON_NAME], [PERSON_NAME], [PERSON_NAME], [PER…" at bounding box center [877, 300] width 77 height 13
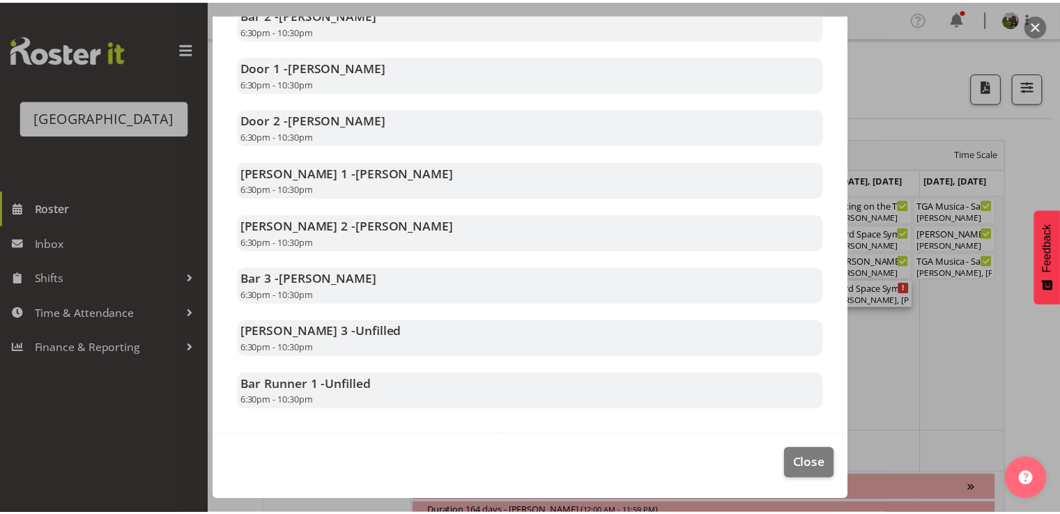
scroll to position [385, 0]
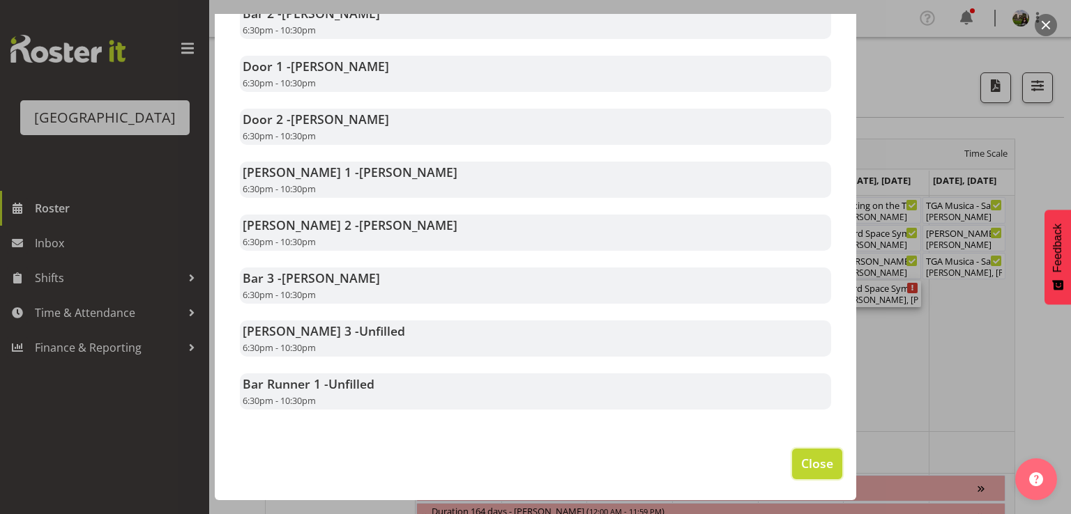
click at [802, 458] on span "Close" at bounding box center [817, 464] width 32 height 18
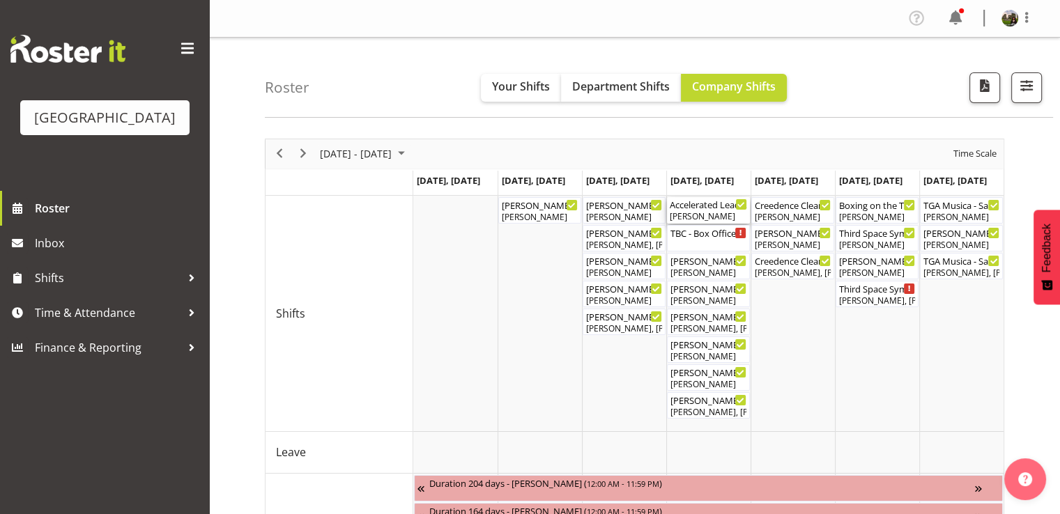
click at [678, 206] on div "Accelerated Leadership 2 ( 08:30 AM - 05:00 PM )" at bounding box center [708, 204] width 77 height 14
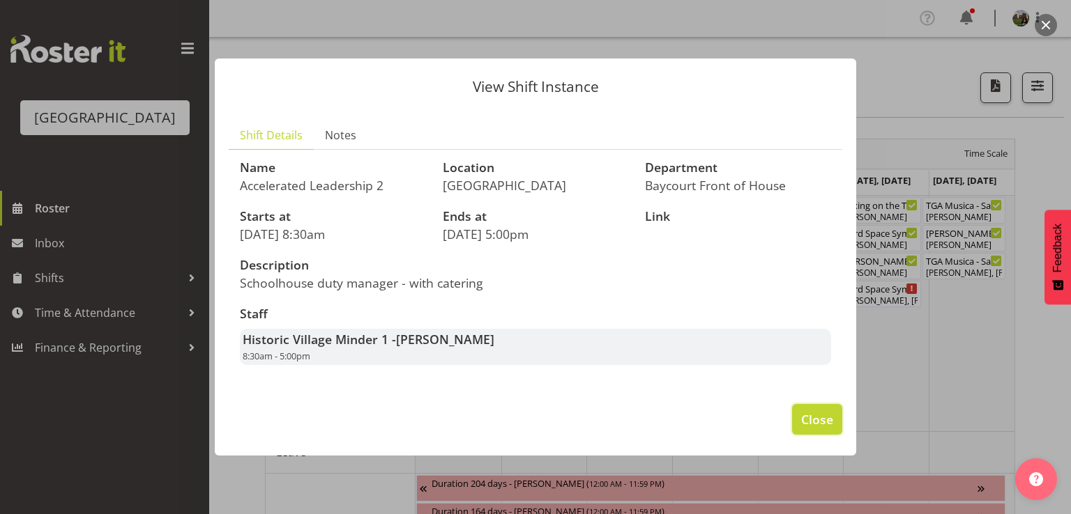
click at [823, 422] on span "Close" at bounding box center [817, 420] width 32 height 18
